Goal: Task Accomplishment & Management: Manage account settings

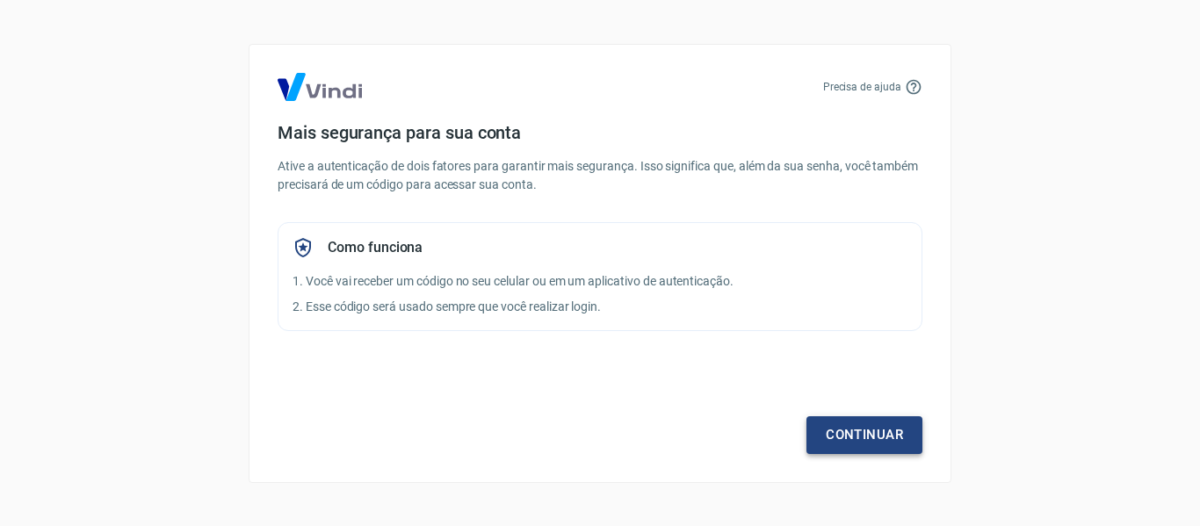
click at [855, 425] on link "Continuar" at bounding box center [864, 434] width 116 height 37
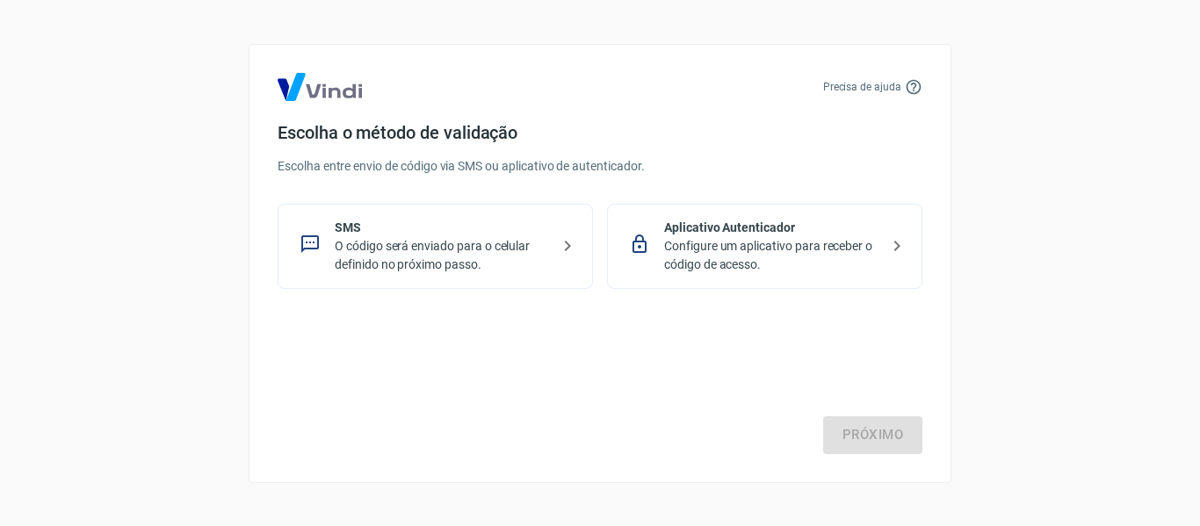
click at [481, 263] on p "O código será enviado para o celular definido no próximo passo." at bounding box center [442, 255] width 215 height 37
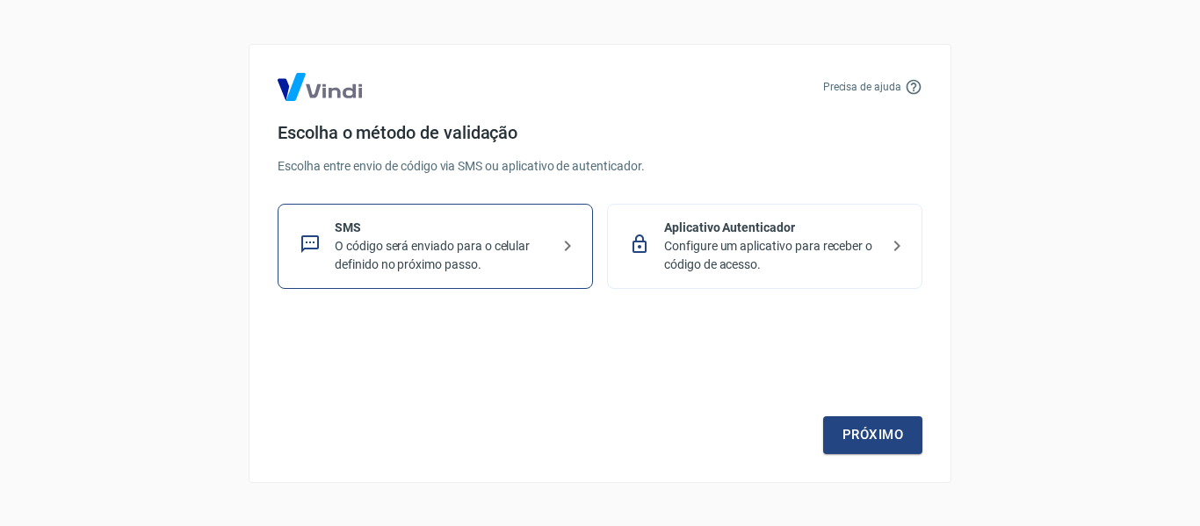
click at [851, 415] on div "Próximo" at bounding box center [600, 382] width 645 height 144
click at [860, 431] on link "Próximo" at bounding box center [872, 434] width 99 height 37
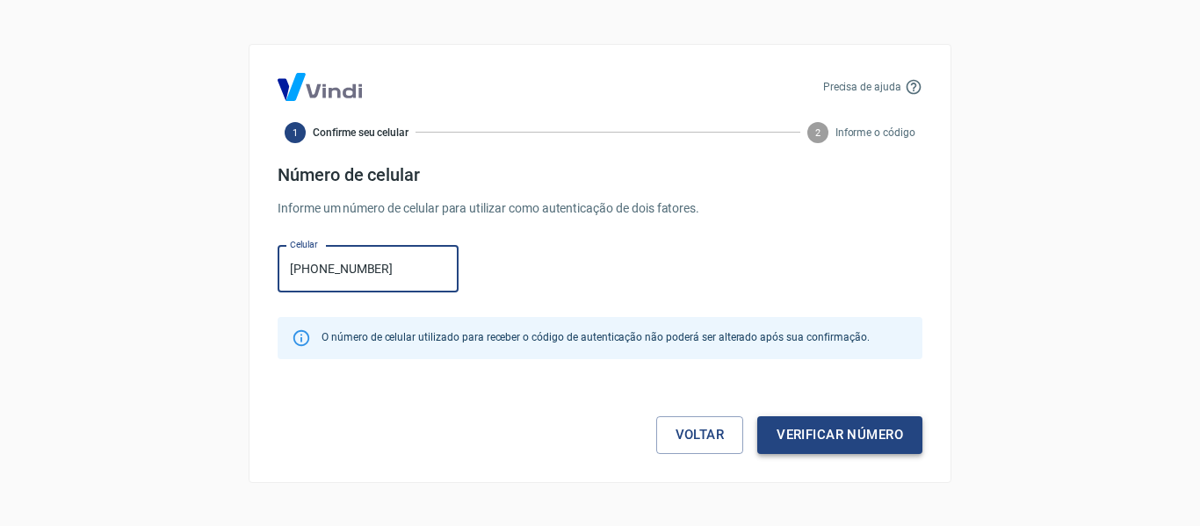
type input "[PHONE_NUMBER]"
click at [845, 444] on button "Verificar número" at bounding box center [839, 434] width 165 height 37
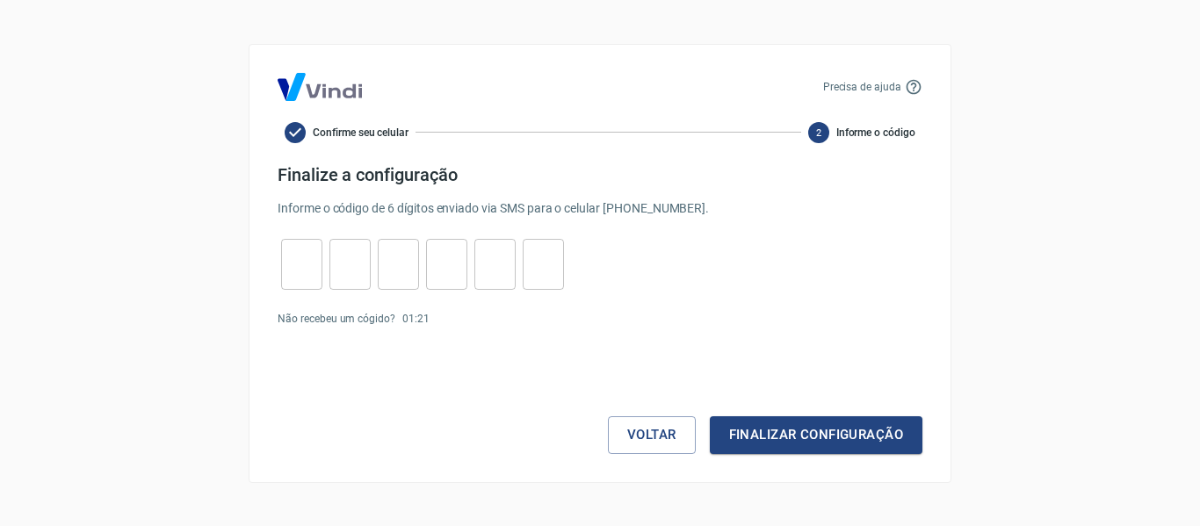
click at [319, 252] on input "tel" at bounding box center [301, 264] width 41 height 38
type input "5"
type input "3"
type input "8"
type input "2"
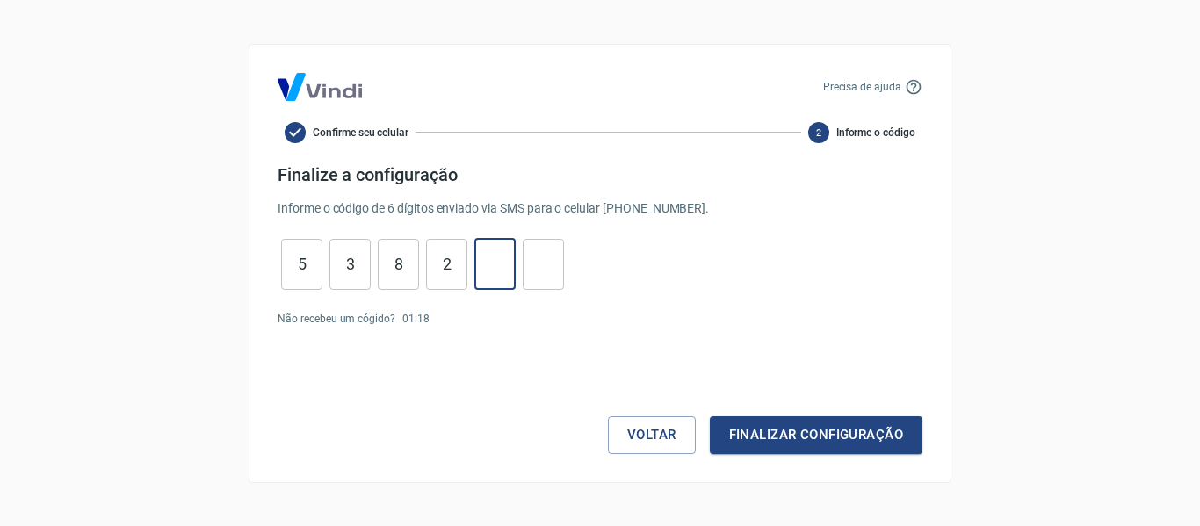
type input "6"
type input "9"
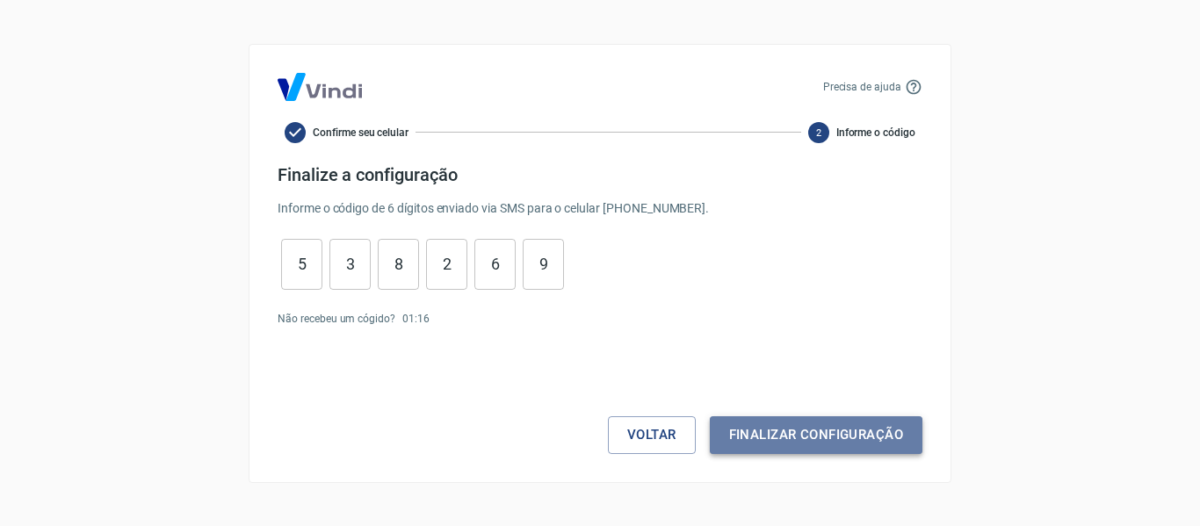
click at [773, 426] on button "Finalizar configuração" at bounding box center [816, 434] width 213 height 37
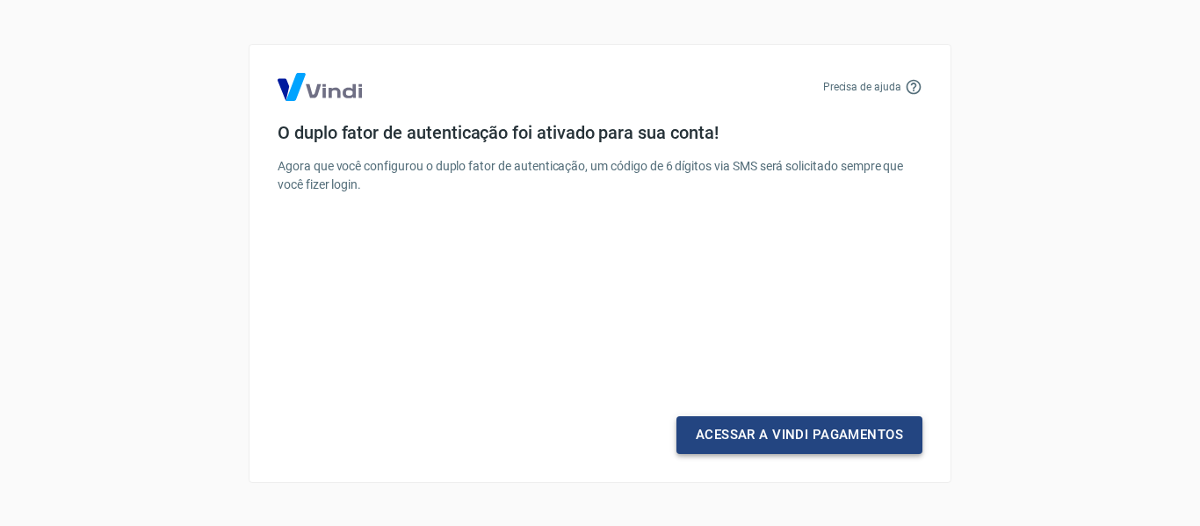
click at [767, 432] on link "Acessar a Vindi Pagamentos" at bounding box center [799, 434] width 246 height 37
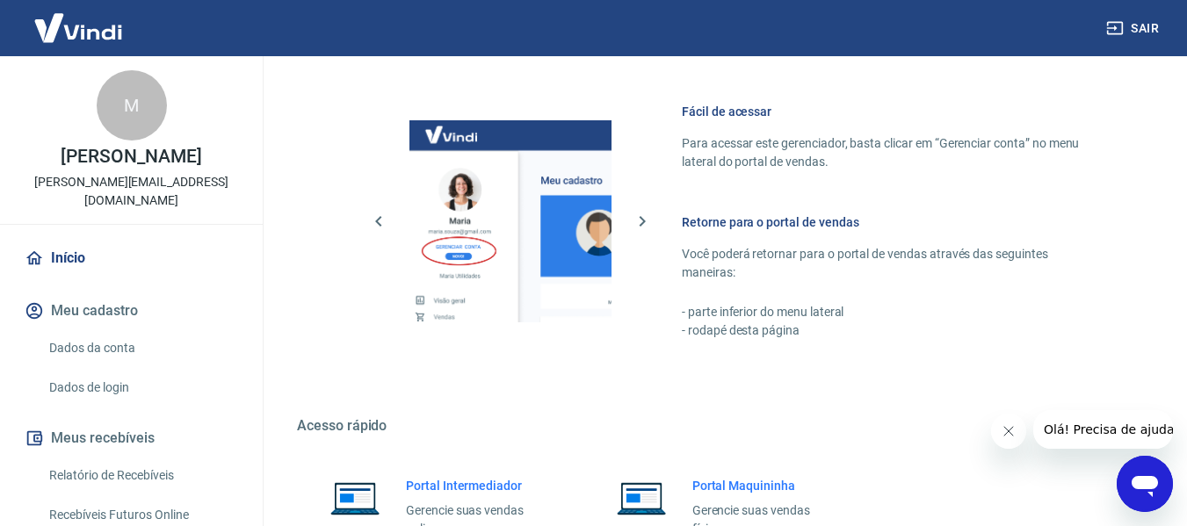
scroll to position [966, 0]
